Goal: Task Accomplishment & Management: Manage account settings

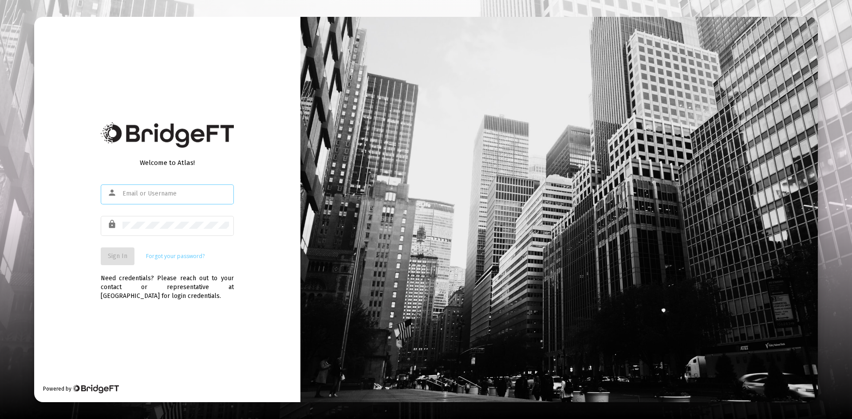
type input "mblanchard@focalpointplanning.com"
click at [108, 253] on span "Sign In" at bounding box center [118, 257] width 20 height 8
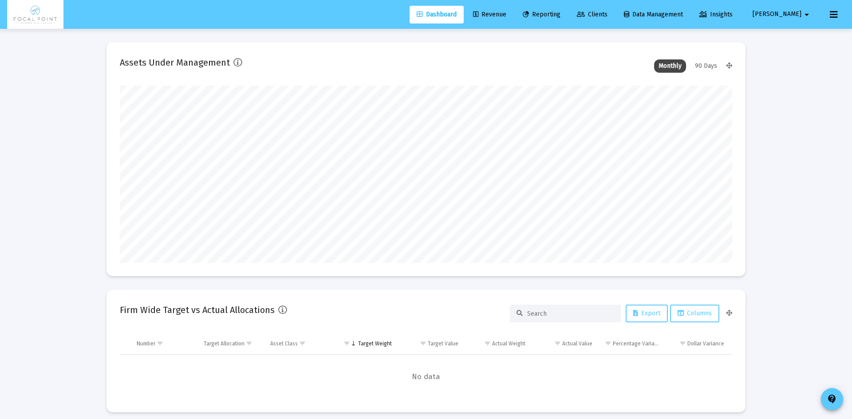
type input "[DATE]"
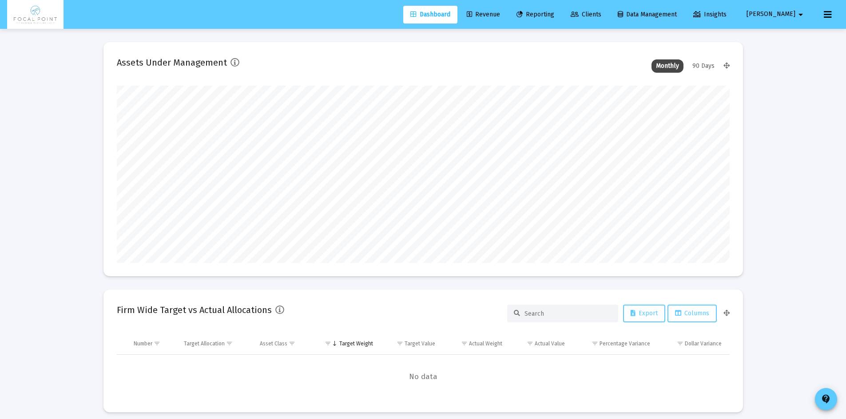
type input "[EMAIL_ADDRESS][DOMAIN_NAME]"
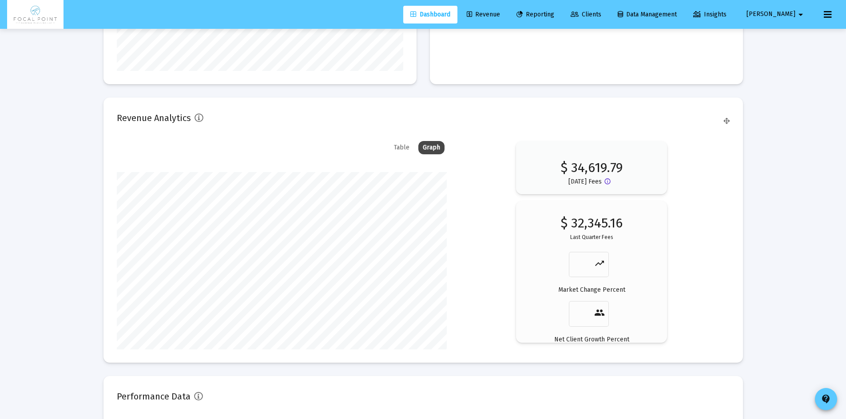
scroll to position [1326, 0]
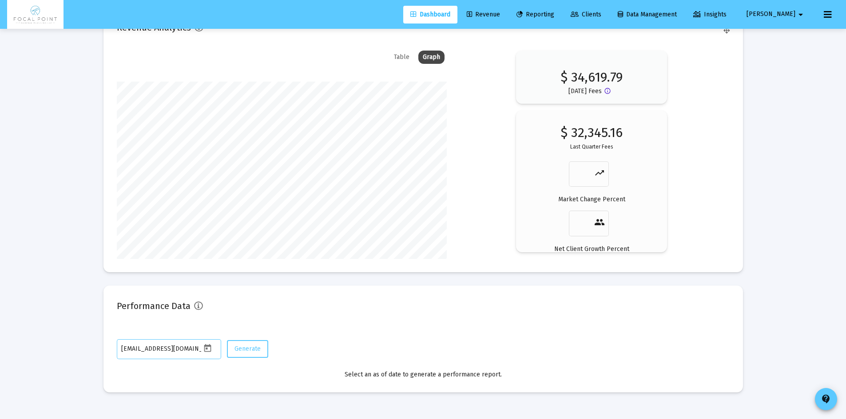
click at [500, 12] on span "Revenue" at bounding box center [483, 15] width 33 height 8
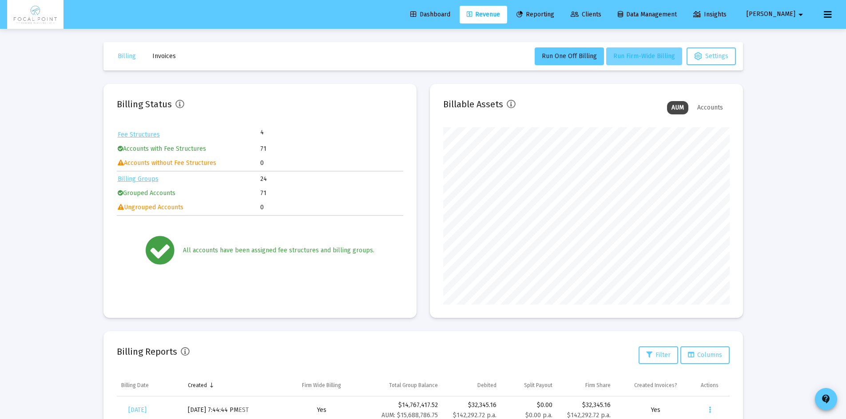
click at [647, 52] on span "Run Firm-Wide Billing" at bounding box center [644, 56] width 62 height 8
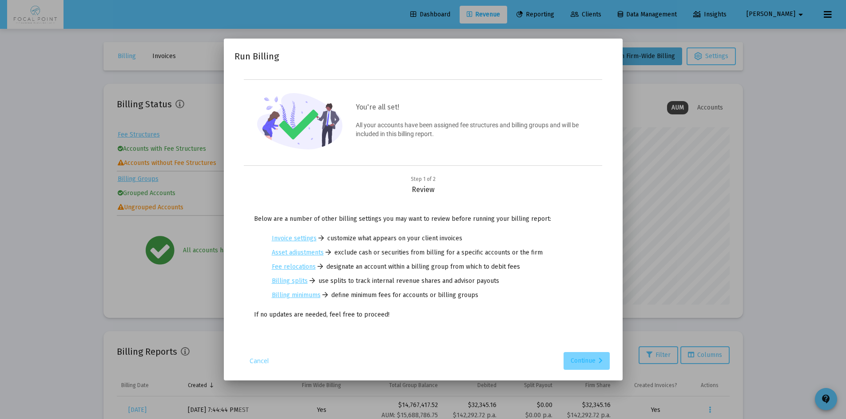
click at [586, 359] on div "Continue" at bounding box center [586, 361] width 32 height 18
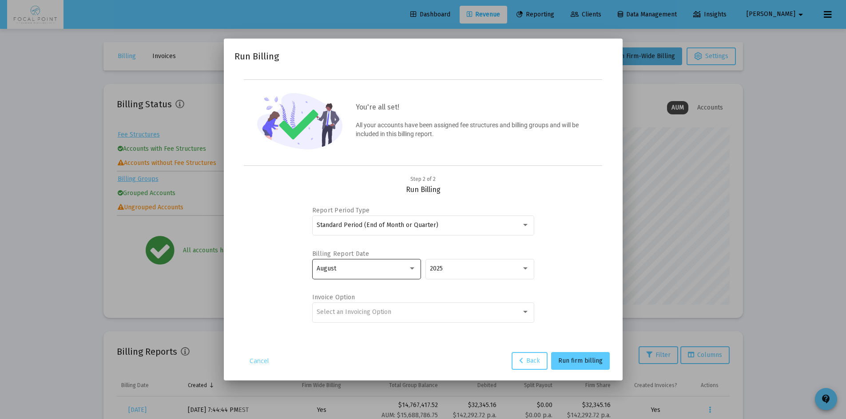
click at [411, 263] on div "August" at bounding box center [365, 269] width 99 height 22
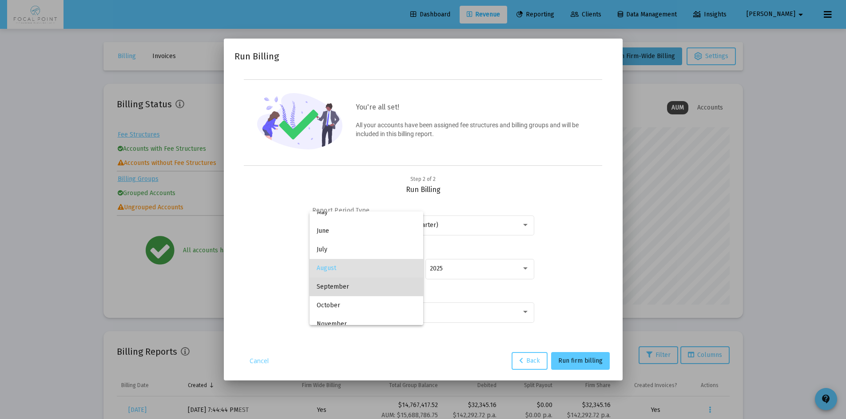
click at [379, 285] on span "September" at bounding box center [365, 287] width 99 height 19
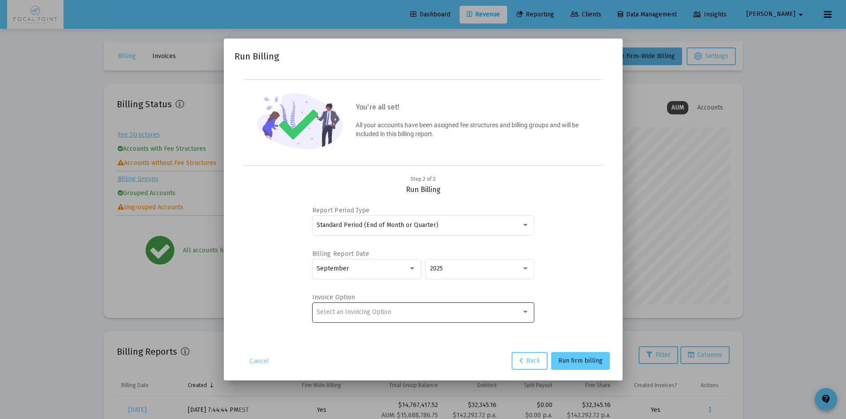
click at [376, 305] on div "Select an Invoicing Option" at bounding box center [422, 312] width 213 height 22
click at [372, 311] on span "No Invoice" at bounding box center [422, 312] width 213 height 19
click at [593, 362] on span "Run firm billing" at bounding box center [580, 361] width 44 height 8
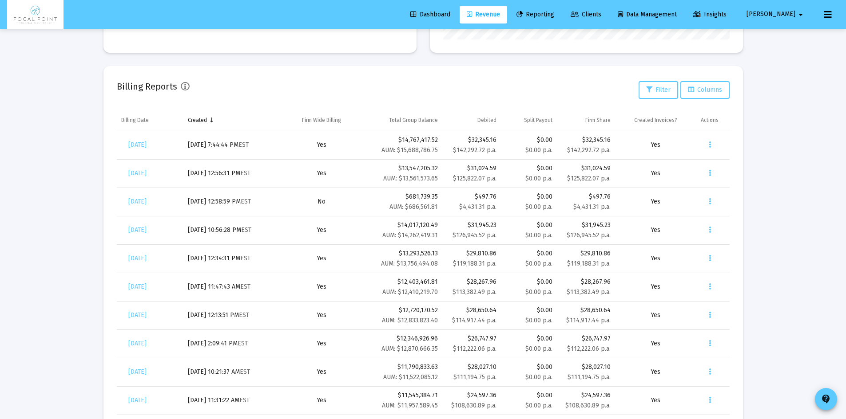
scroll to position [266, 0]
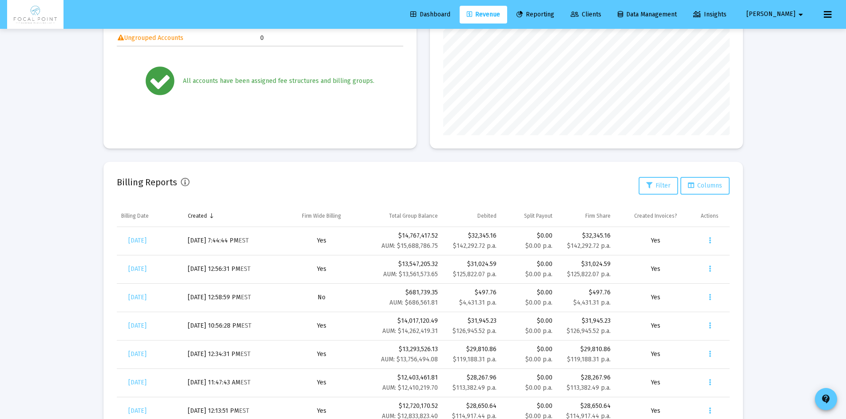
scroll to position [178, 0]
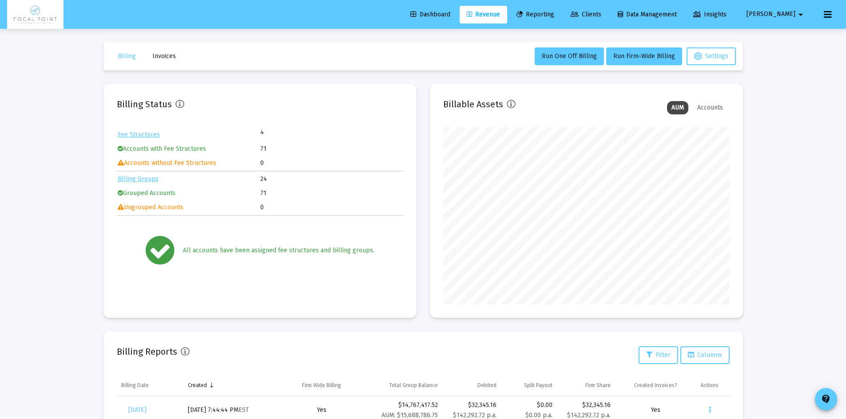
click at [174, 52] on span "Invoices" at bounding box center [164, 56] width 24 height 8
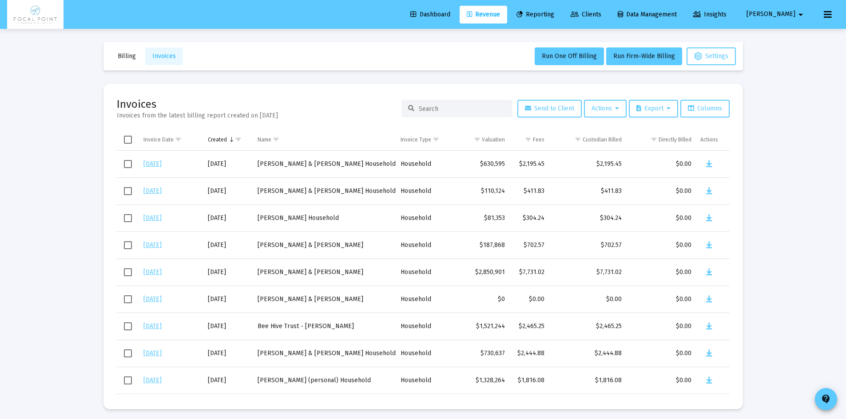
click at [159, 55] on span "Invoices" at bounding box center [164, 56] width 24 height 8
click at [128, 55] on span "Billing" at bounding box center [127, 56] width 18 height 8
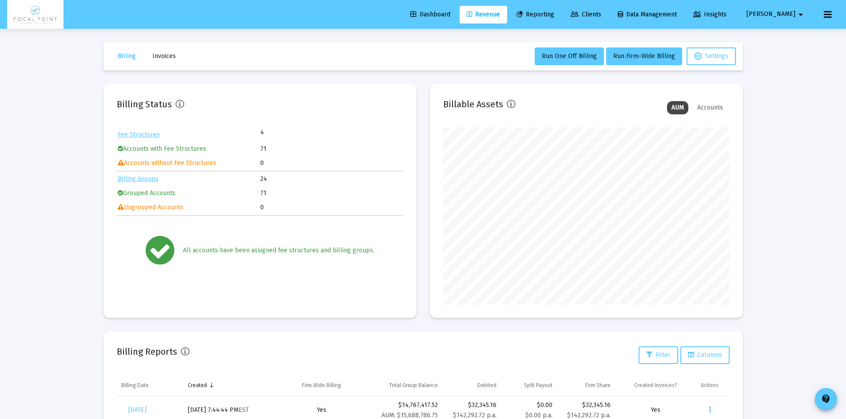
click at [111, 59] on button "Billing" at bounding box center [127, 56] width 32 height 18
click at [160, 55] on span "Invoices" at bounding box center [164, 56] width 24 height 8
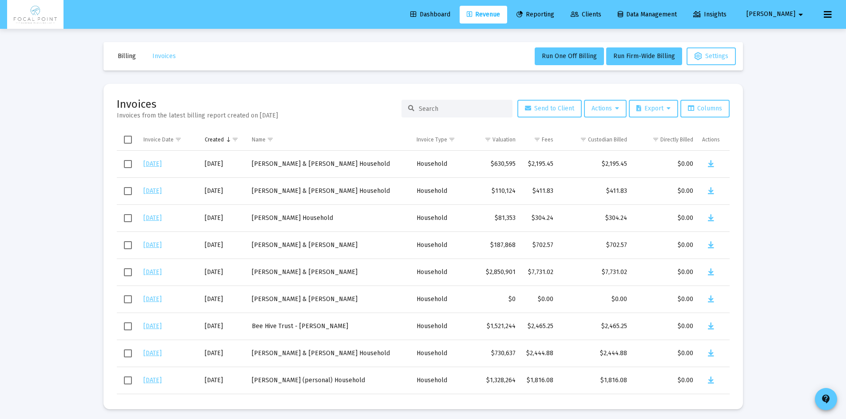
click at [125, 59] on span "Billing" at bounding box center [127, 56] width 18 height 8
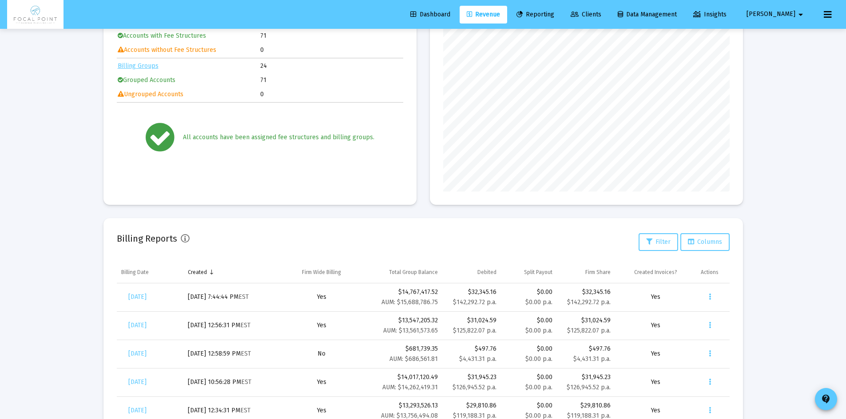
scroll to position [266, 0]
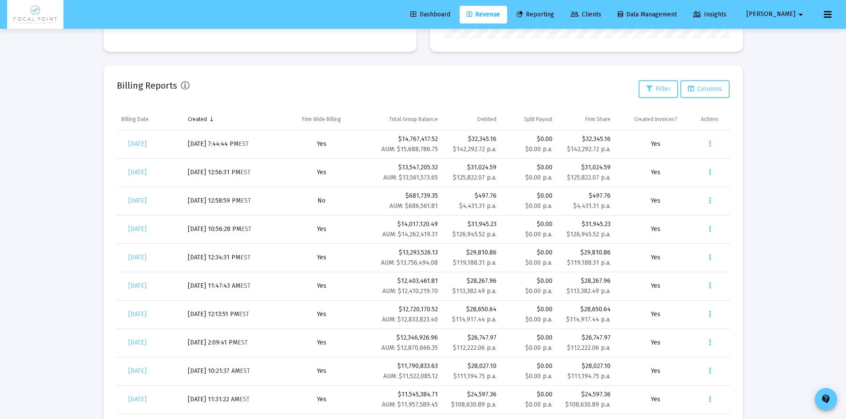
click at [156, 86] on h2 "Billing Reports" at bounding box center [147, 86] width 60 height 14
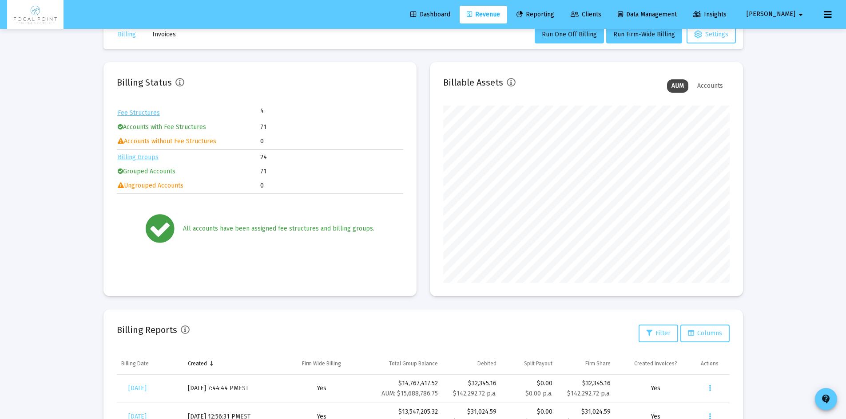
scroll to position [0, 0]
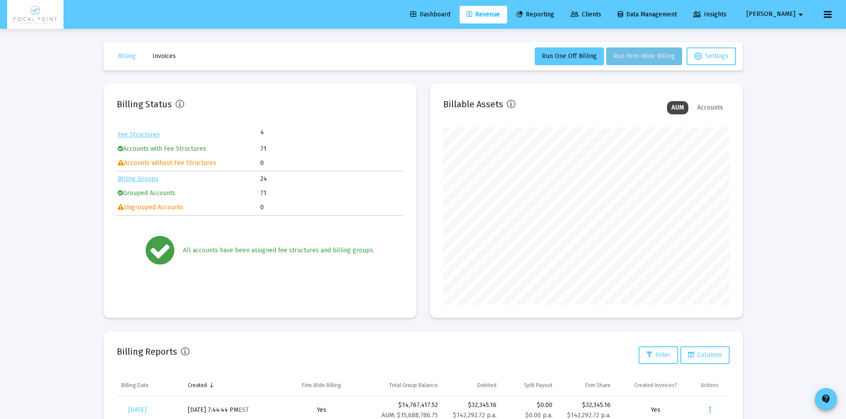
click at [640, 58] on span "Run Firm-Wide Billing" at bounding box center [644, 56] width 62 height 8
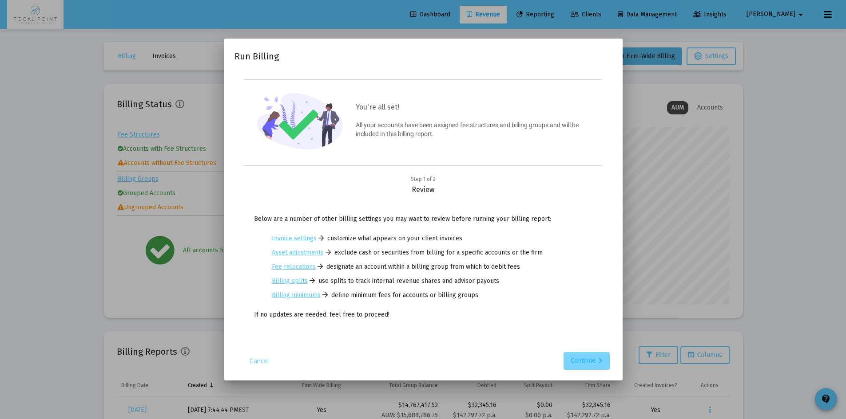
click at [580, 354] on div "Continue" at bounding box center [586, 361] width 32 height 18
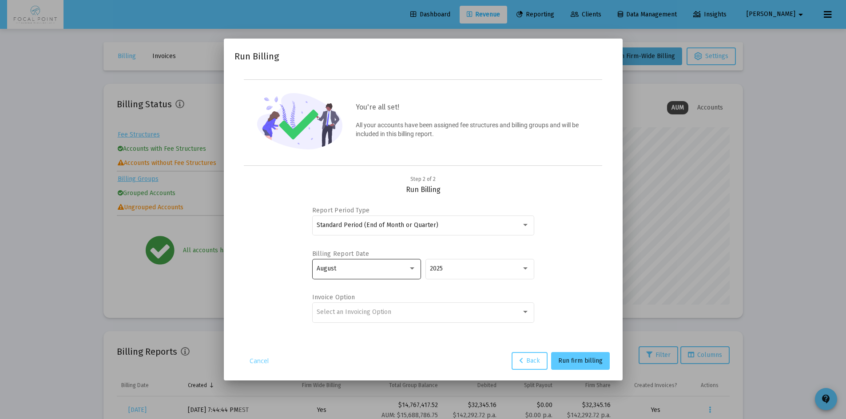
click at [396, 266] on div "August" at bounding box center [361, 268] width 91 height 7
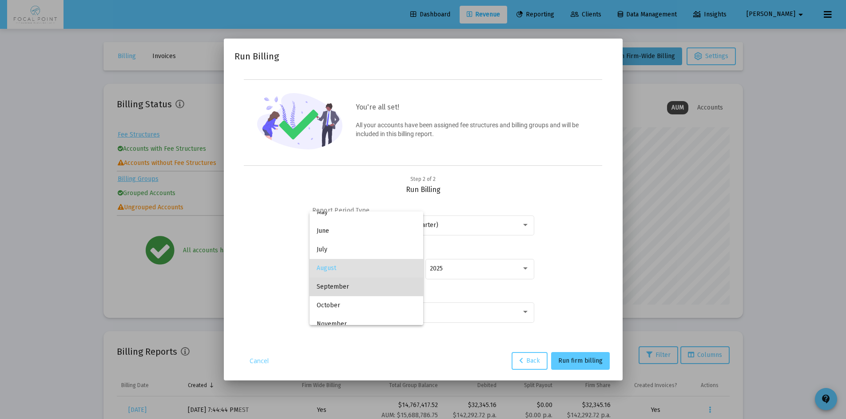
click at [370, 287] on span "September" at bounding box center [365, 287] width 99 height 19
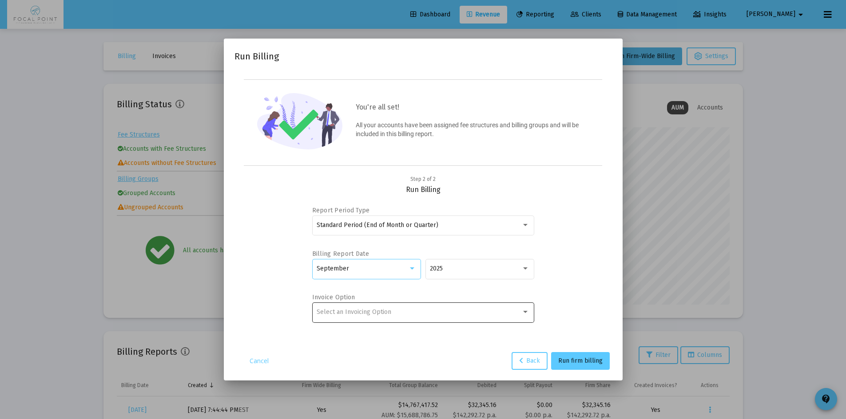
click at [414, 311] on div "Select an Invoicing Option" at bounding box center [418, 312] width 205 height 7
click at [380, 313] on span "No Invoice" at bounding box center [422, 312] width 213 height 19
click at [601, 362] on span "Run firm billing" at bounding box center [580, 361] width 44 height 8
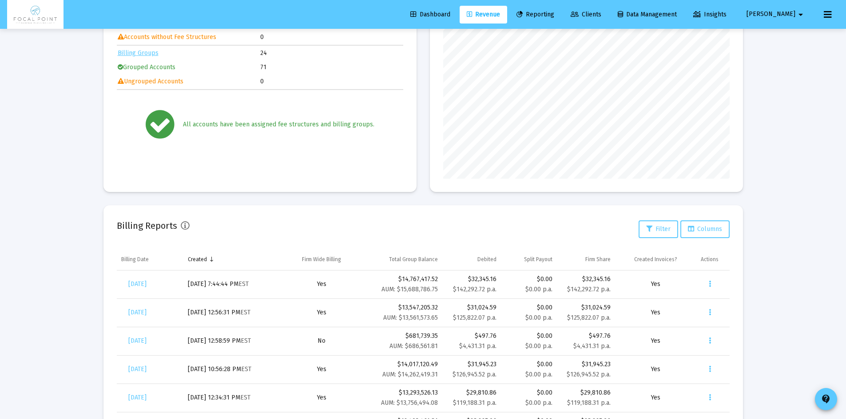
scroll to position [133, 0]
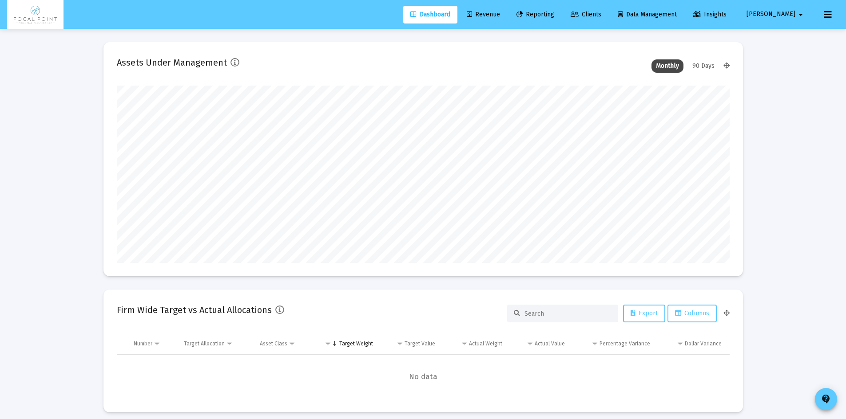
type input "[DATE]"
type input "[EMAIL_ADDRESS][DOMAIN_NAME]"
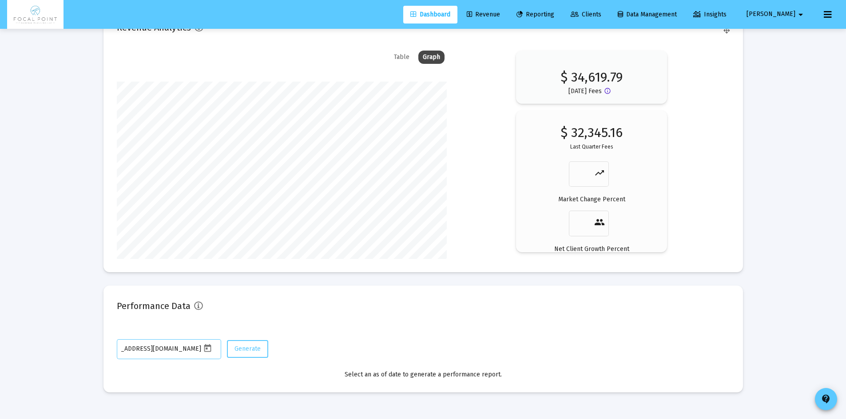
scroll to position [0, 27]
click at [500, 12] on span "Revenue" at bounding box center [483, 15] width 33 height 8
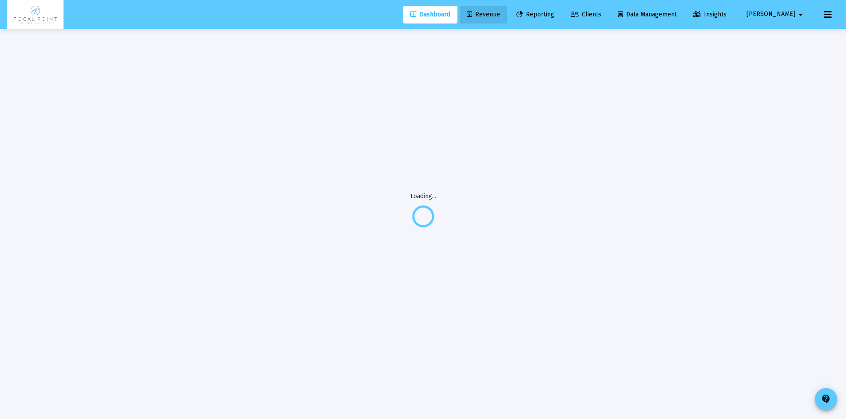
scroll to position [0, 0]
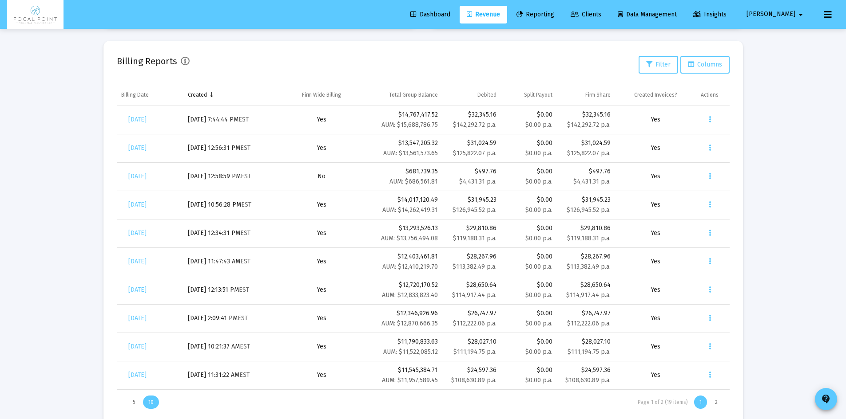
scroll to position [313, 0]
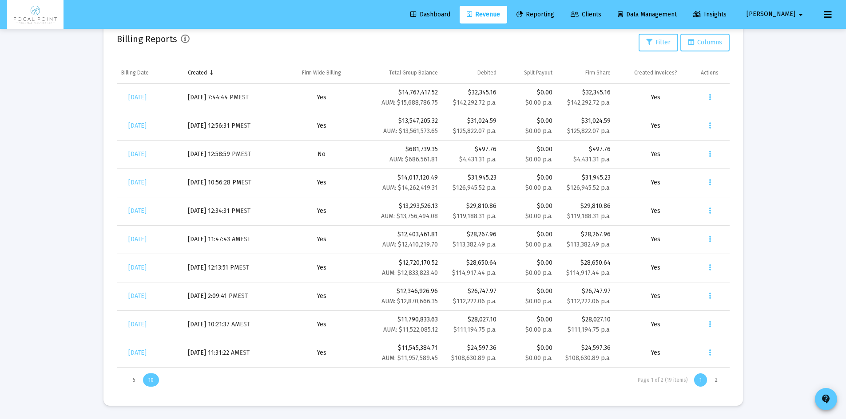
click at [814, 9] on button "Marcus arrow_drop_down" at bounding box center [776, 14] width 81 height 18
click at [805, 60] on button "Logout" at bounding box center [790, 58] width 53 height 21
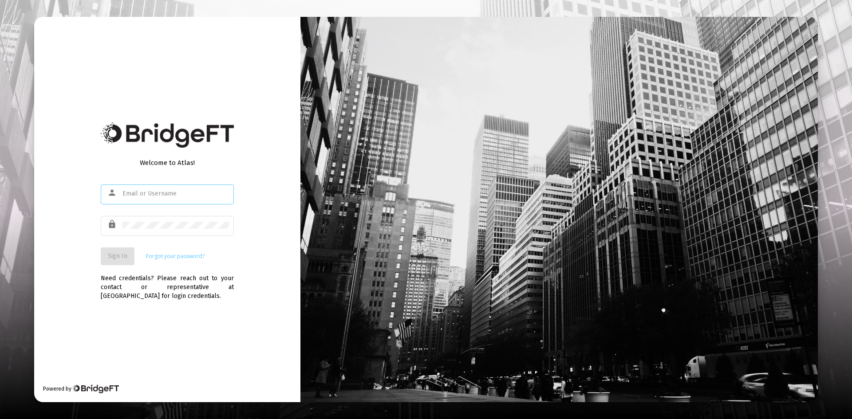
type input "[EMAIL_ADDRESS][DOMAIN_NAME]"
click at [122, 261] on button "Sign In" at bounding box center [118, 257] width 34 height 18
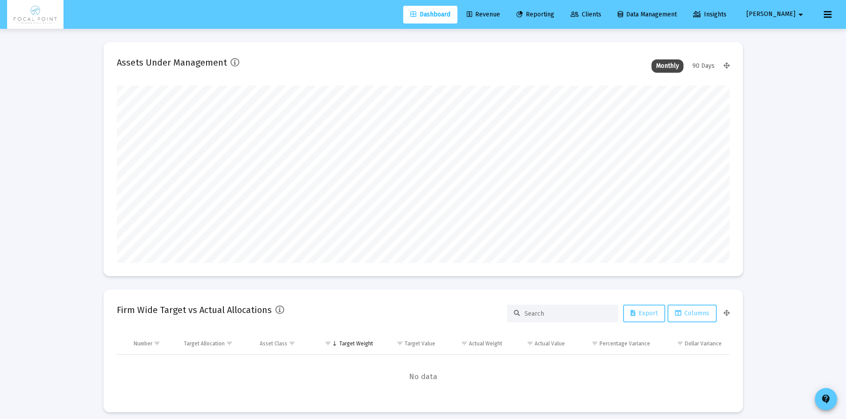
scroll to position [178, 613]
type input "[DATE]"
type input "[EMAIL_ADDRESS][DOMAIN_NAME]"
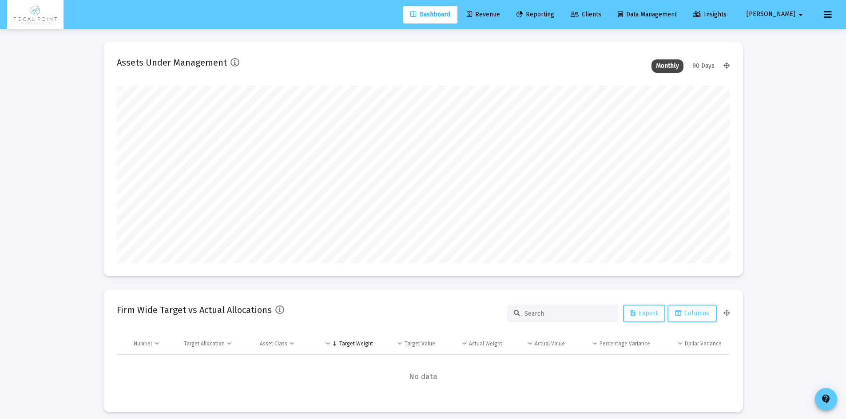
scroll to position [178, 286]
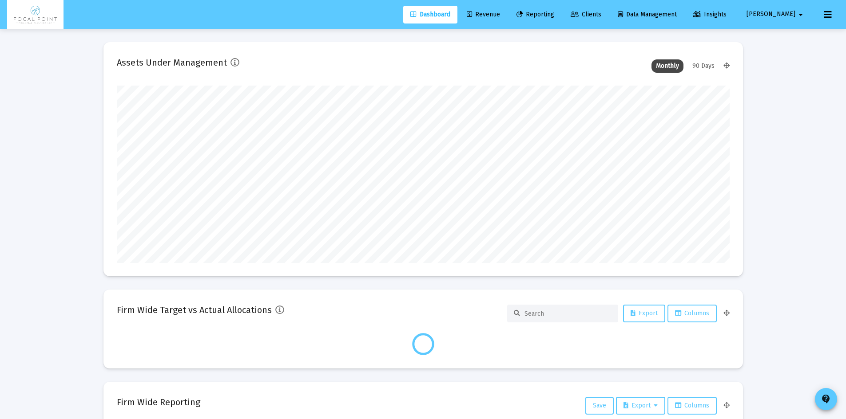
scroll to position [178, 613]
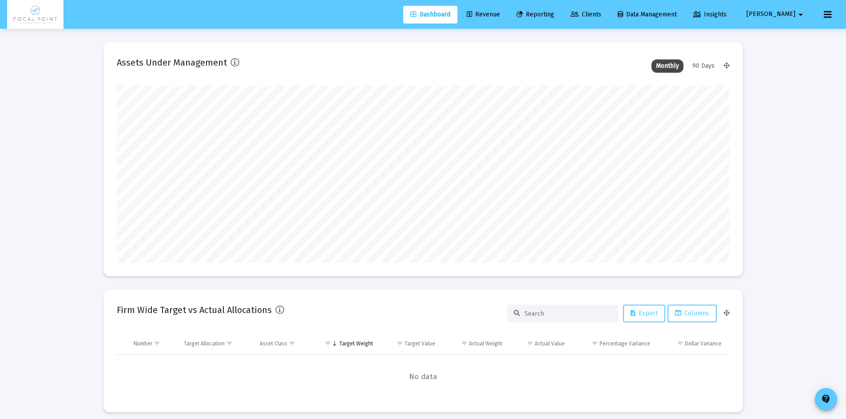
type input "[DATE]"
type input "[EMAIL_ADDRESS][DOMAIN_NAME]"
click at [500, 12] on span "Revenue" at bounding box center [483, 15] width 33 height 8
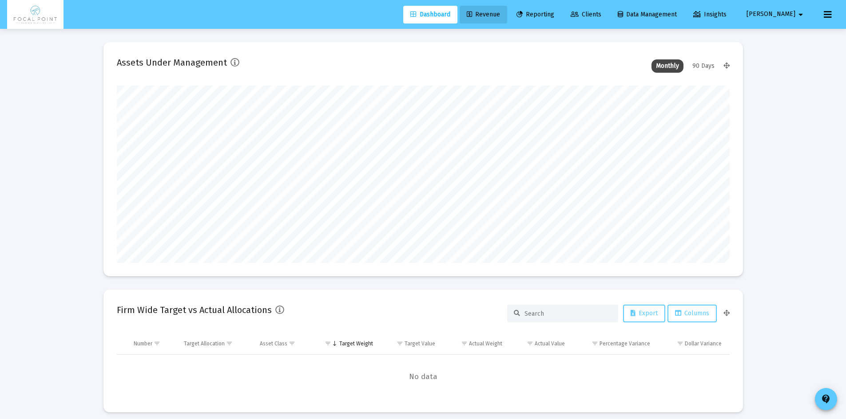
scroll to position [0, 0]
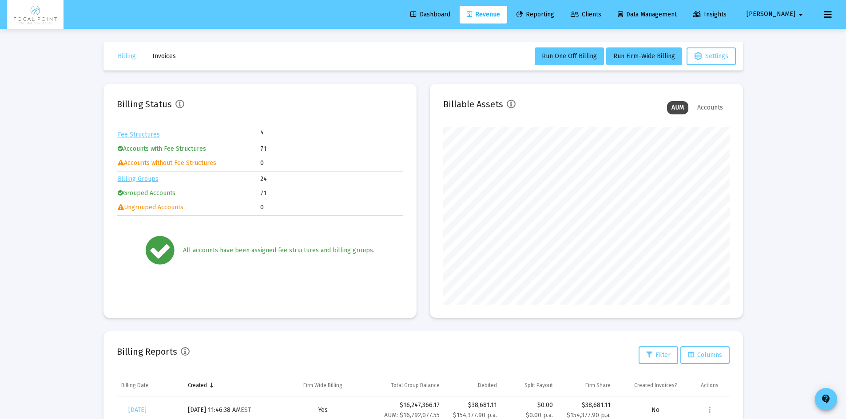
scroll to position [313, 0]
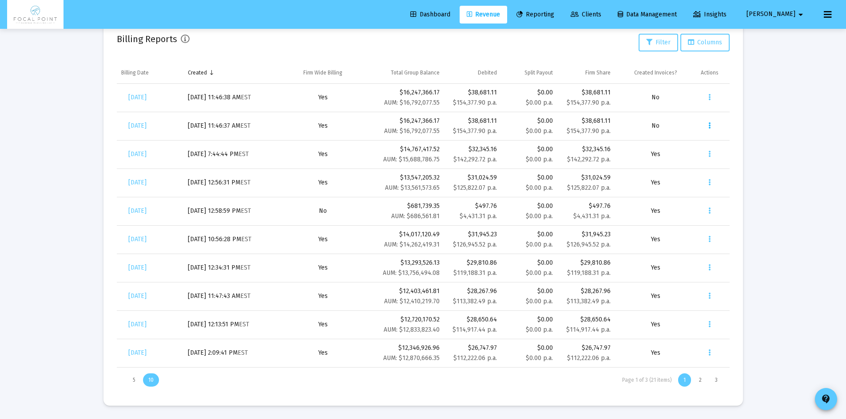
click at [710, 124] on icon "Data grid" at bounding box center [709, 126] width 2 height 11
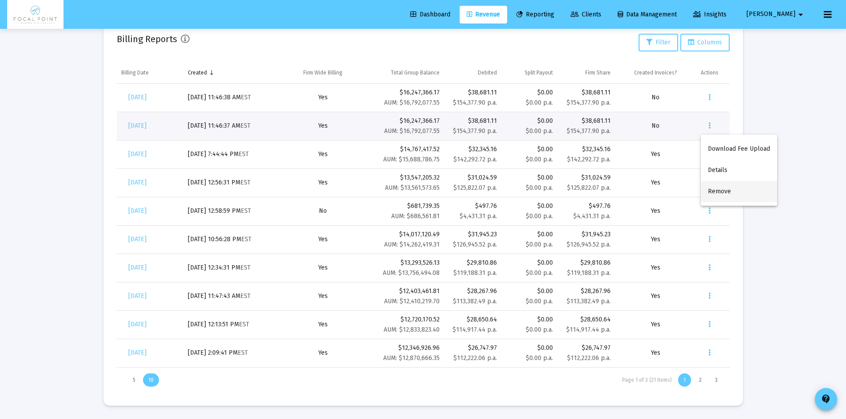
click at [725, 191] on button "Remove" at bounding box center [738, 191] width 76 height 21
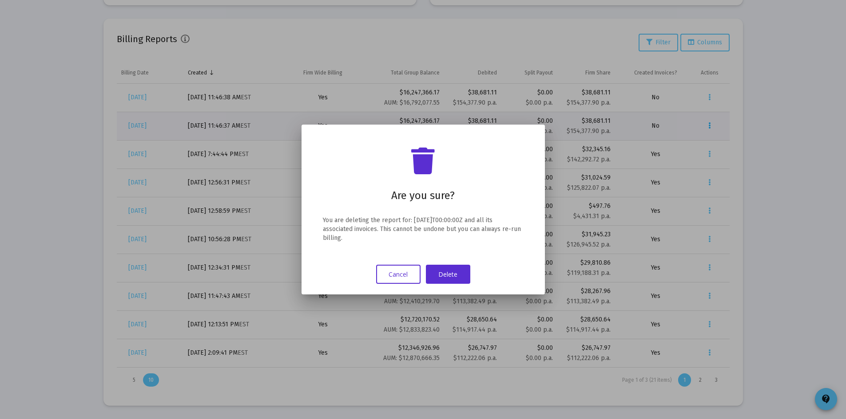
scroll to position [0, 0]
click at [460, 278] on button "Delete" at bounding box center [448, 274] width 44 height 19
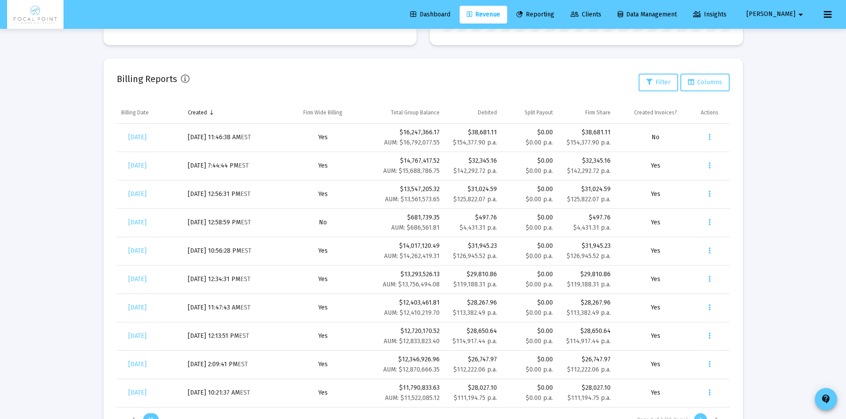
scroll to position [224, 0]
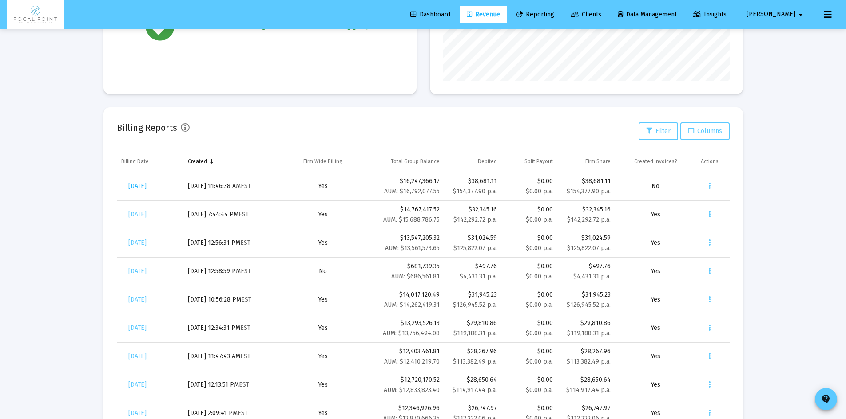
click at [146, 185] on span "[DATE]" at bounding box center [137, 186] width 18 height 8
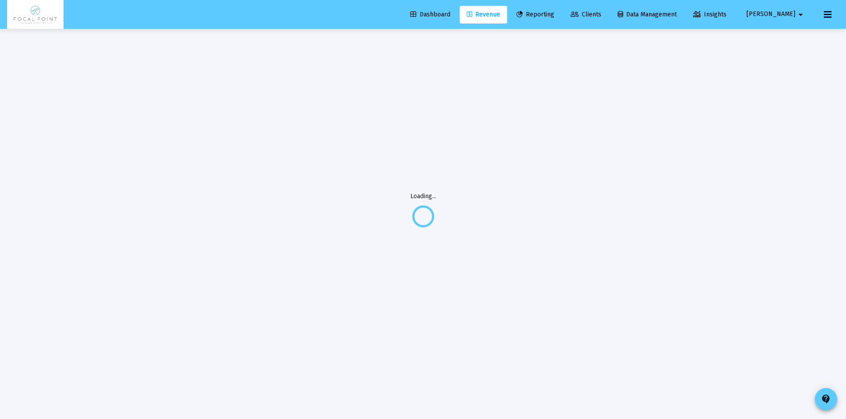
scroll to position [29, 0]
